Goal: Obtain resource: Download file/media

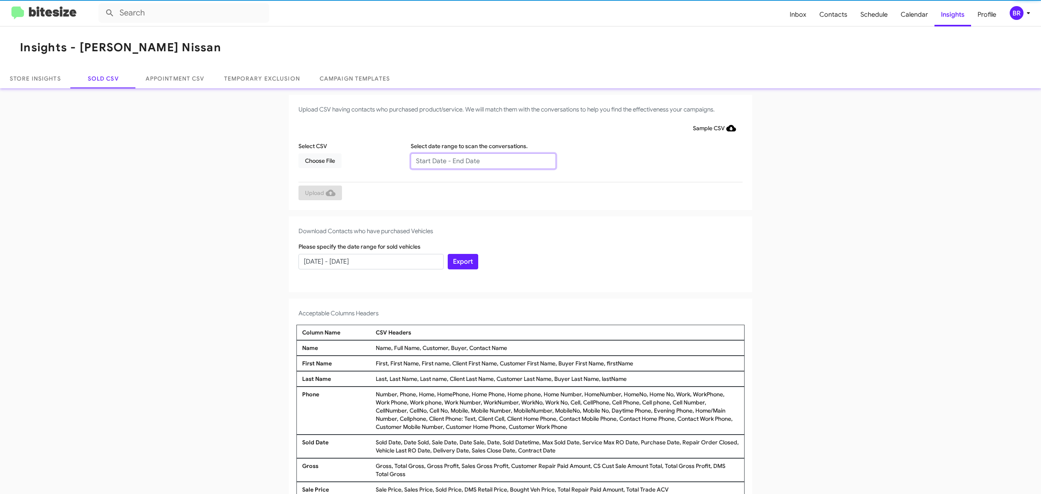
click at [479, 160] on input "text" at bounding box center [483, 160] width 145 height 15
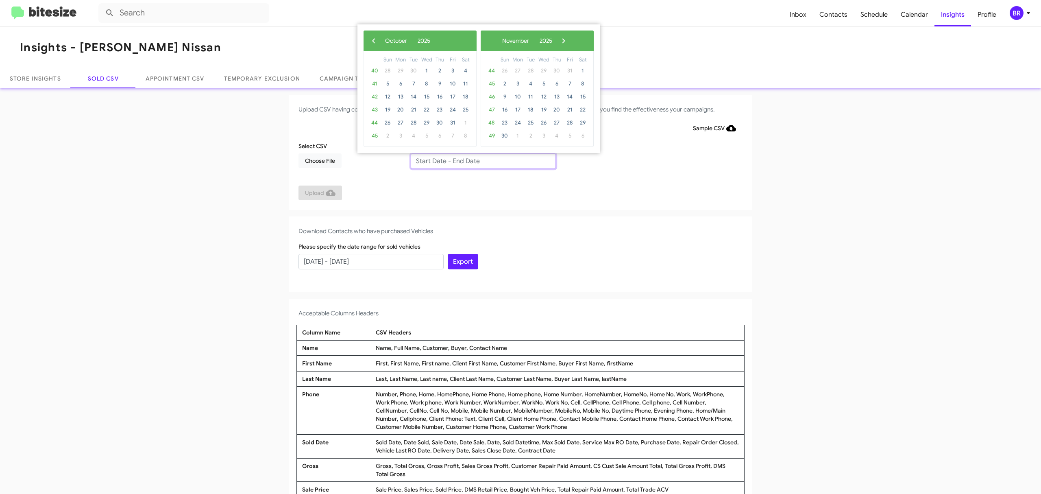
type input "[DATE] - [DATE]"
